Goal: Transaction & Acquisition: Subscribe to service/newsletter

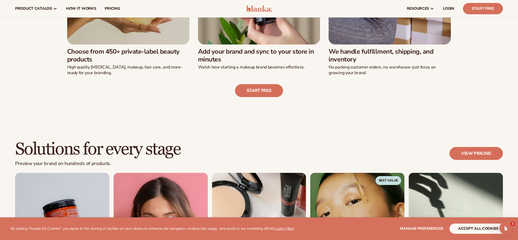
scroll to position [260, 0]
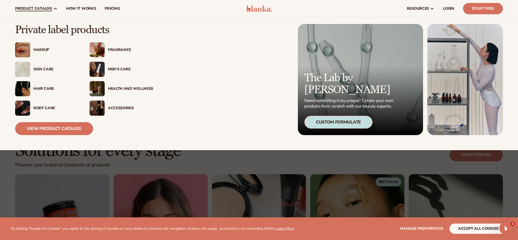
click at [45, 48] on div "Makeup" at bounding box center [55, 50] width 45 height 5
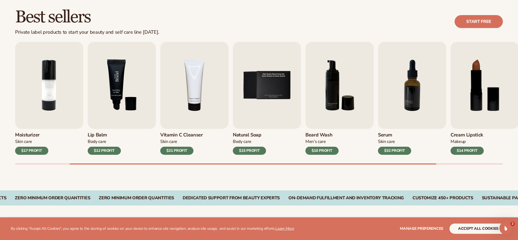
click at [109, 92] on img "3 / 9" at bounding box center [122, 85] width 68 height 87
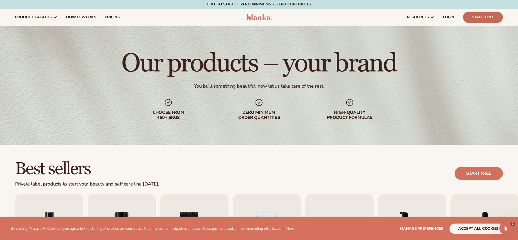
click at [480, 17] on link "Start Free" at bounding box center [483, 17] width 40 height 11
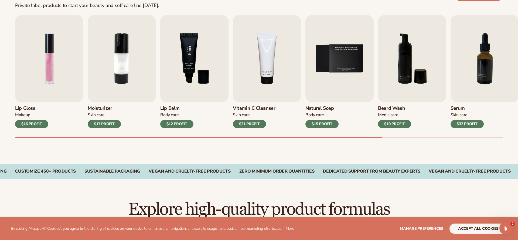
scroll to position [203, 0]
